Goal: Find specific page/section

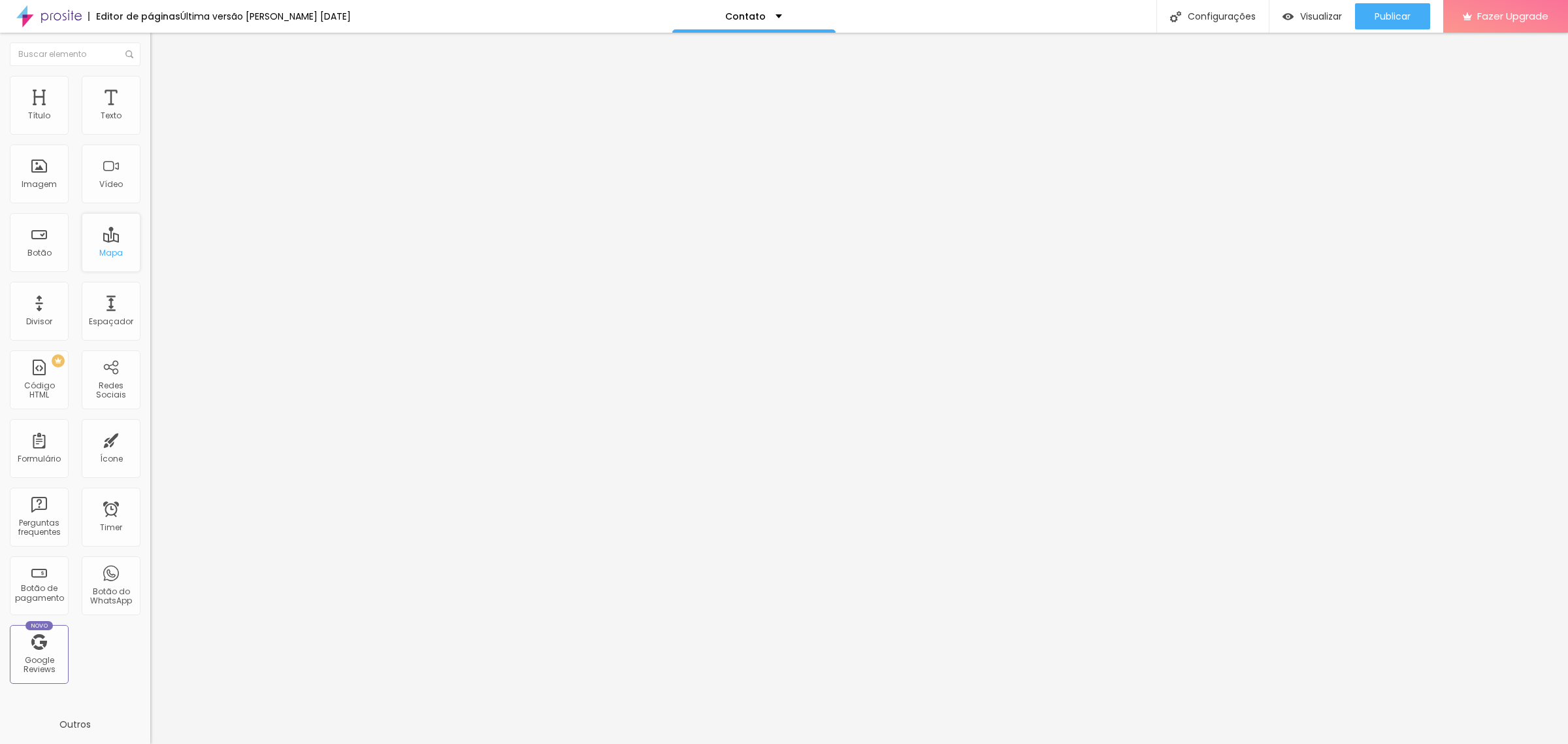
click at [105, 245] on div "Mapa" at bounding box center [111, 243] width 59 height 59
click at [99, 251] on div "Mapa" at bounding box center [110, 252] width 23 height 10
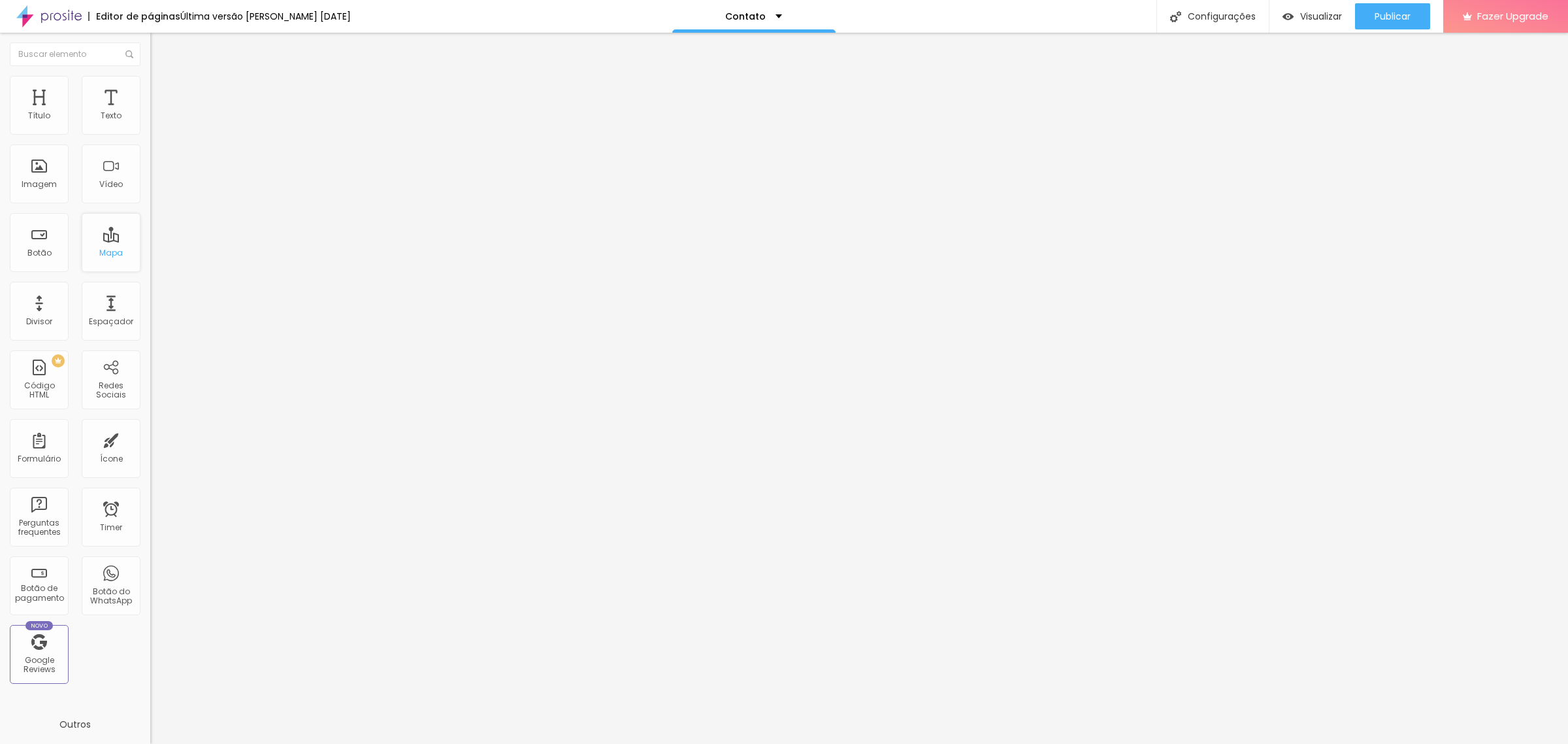
drag, startPoint x: 99, startPoint y: 251, endPoint x: 80, endPoint y: 235, distance: 24.8
click at [82, 235] on div "Mapa" at bounding box center [111, 243] width 59 height 59
click at [99, 244] on div "Mapa" at bounding box center [111, 243] width 59 height 59
click at [150, 123] on input "Alboom [GEOGRAPHIC_DATA]" at bounding box center [229, 116] width 157 height 13
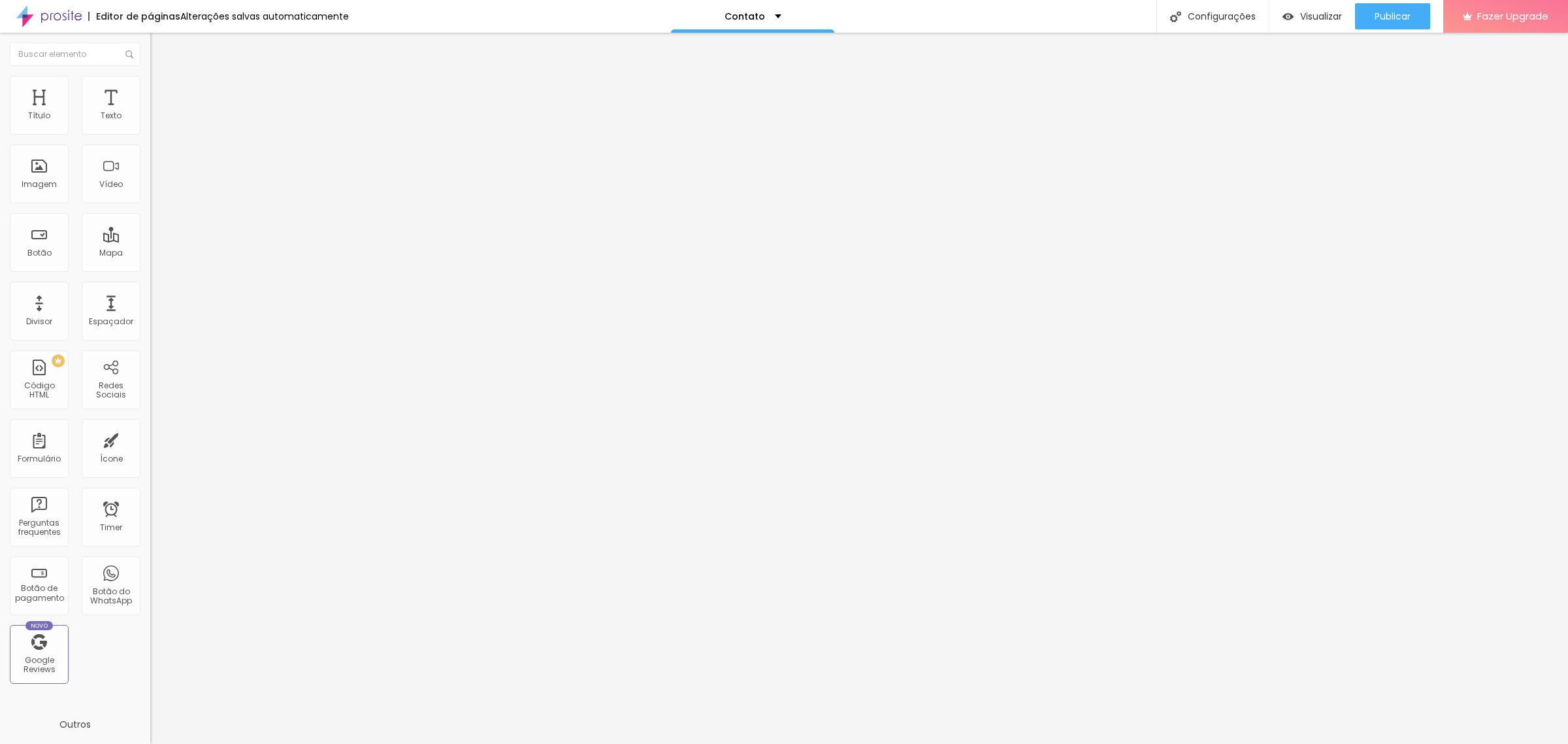
click at [150, 123] on input "81320280" at bounding box center [229, 116] width 157 height 13
click at [150, 123] on input "81320280 526" at bounding box center [229, 116] width 157 height 13
type input "81320280"
click at [1307, 18] on span "Visualizar" at bounding box center [1321, 17] width 42 height 10
